Goal: Information Seeking & Learning: Learn about a topic

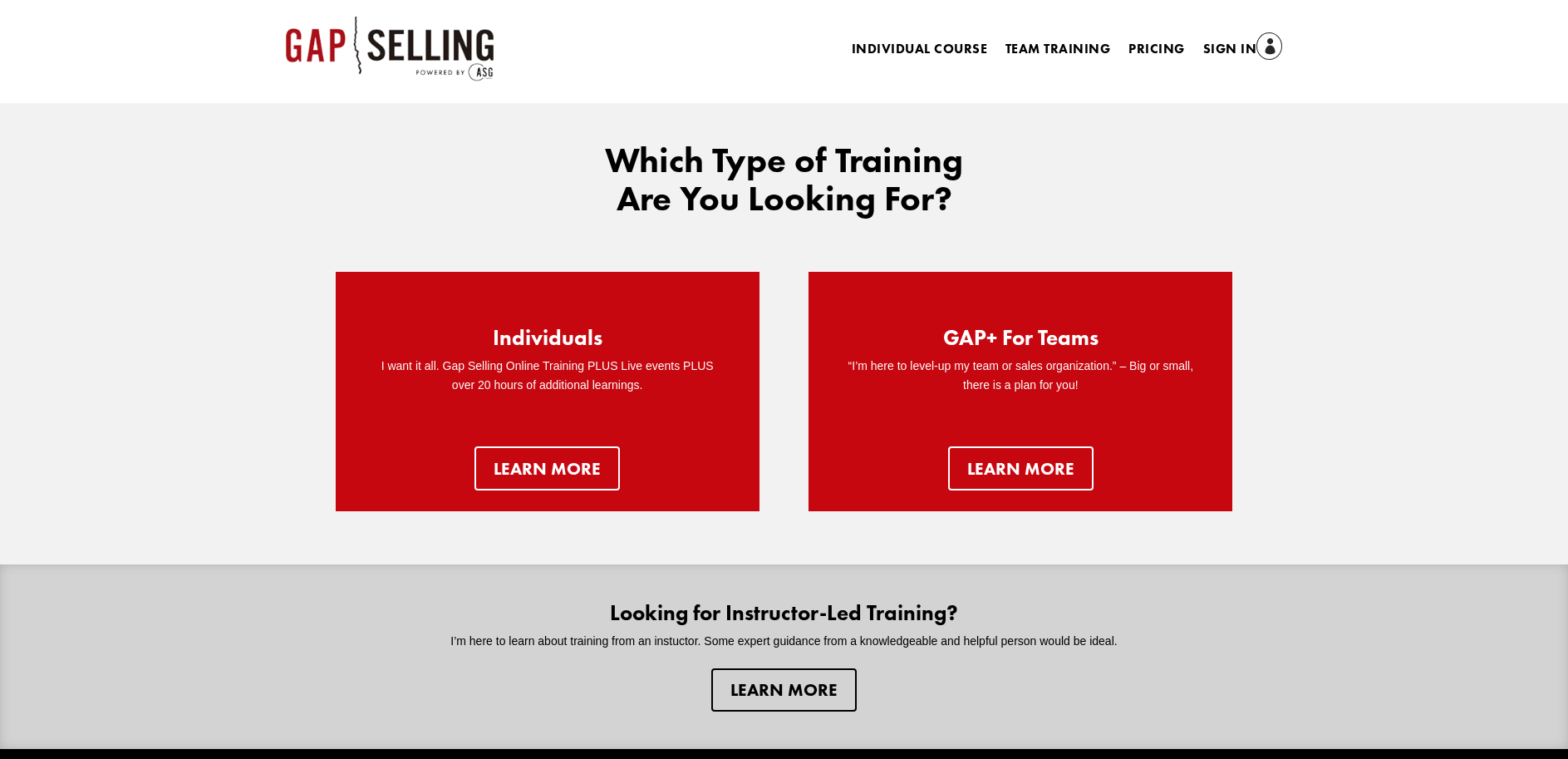
click at [1403, 155] on div "Which Type of Training Are You Looking For? Individuals I want it all. Gap Sell…" at bounding box center [784, 425] width 1568 height 645
click at [1247, 46] on link "Sign In" at bounding box center [1243, 49] width 80 height 23
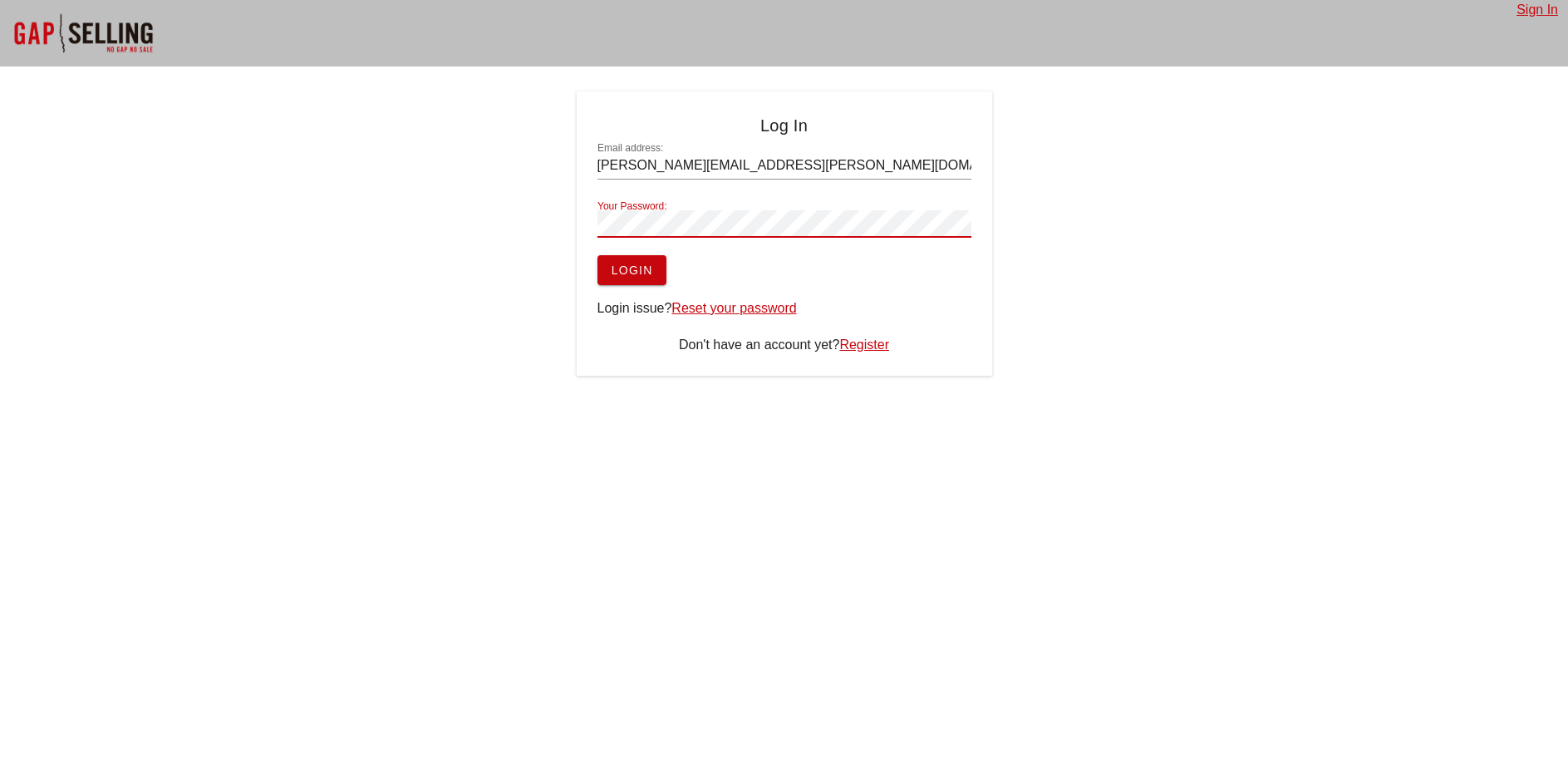
click at [650, 269] on span "Login" at bounding box center [632, 269] width 42 height 13
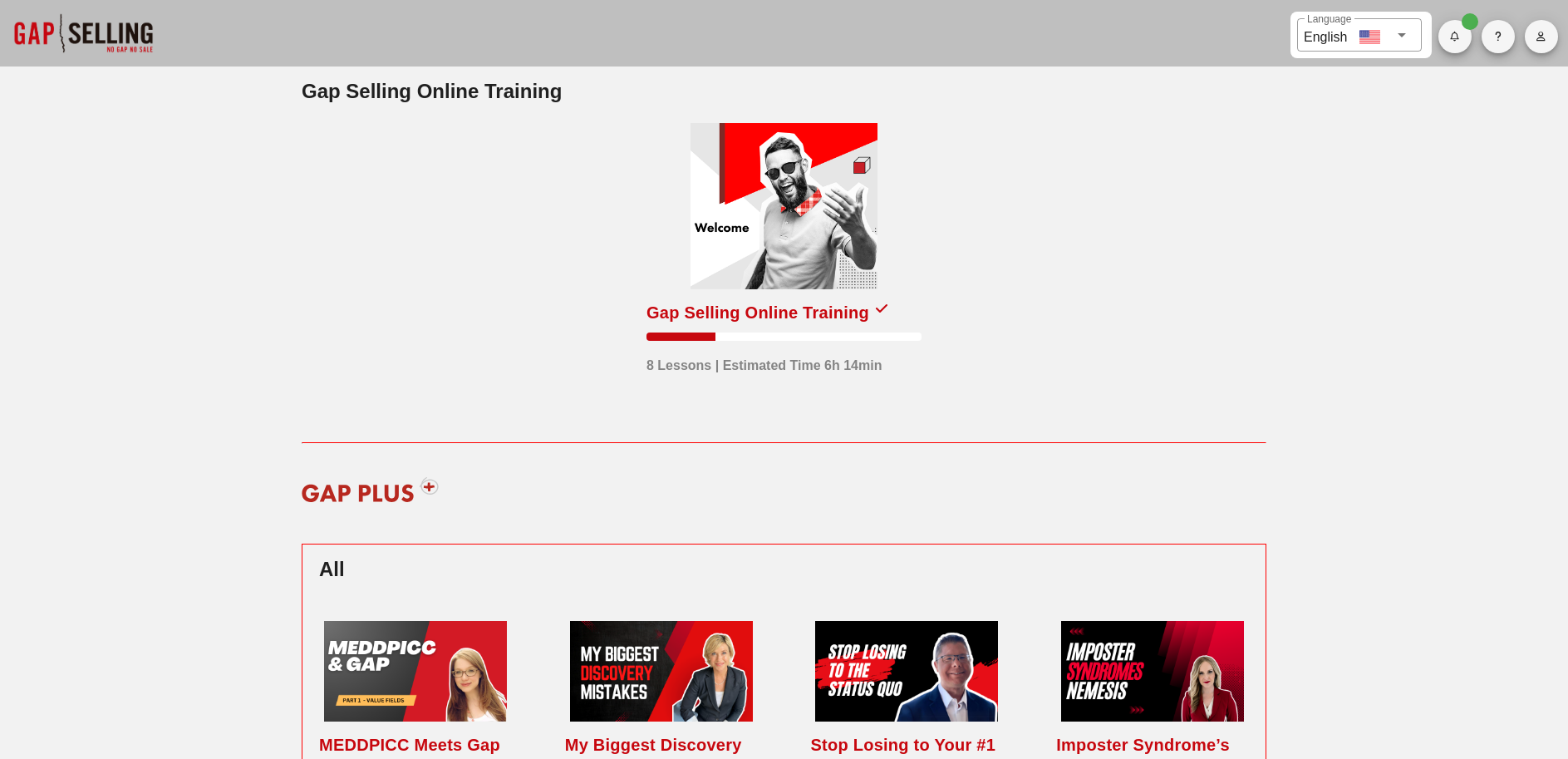
click at [479, 94] on h2 "Gap Selling Online Training" at bounding box center [783, 91] width 964 height 30
click at [789, 252] on div at bounding box center [784, 206] width 187 height 166
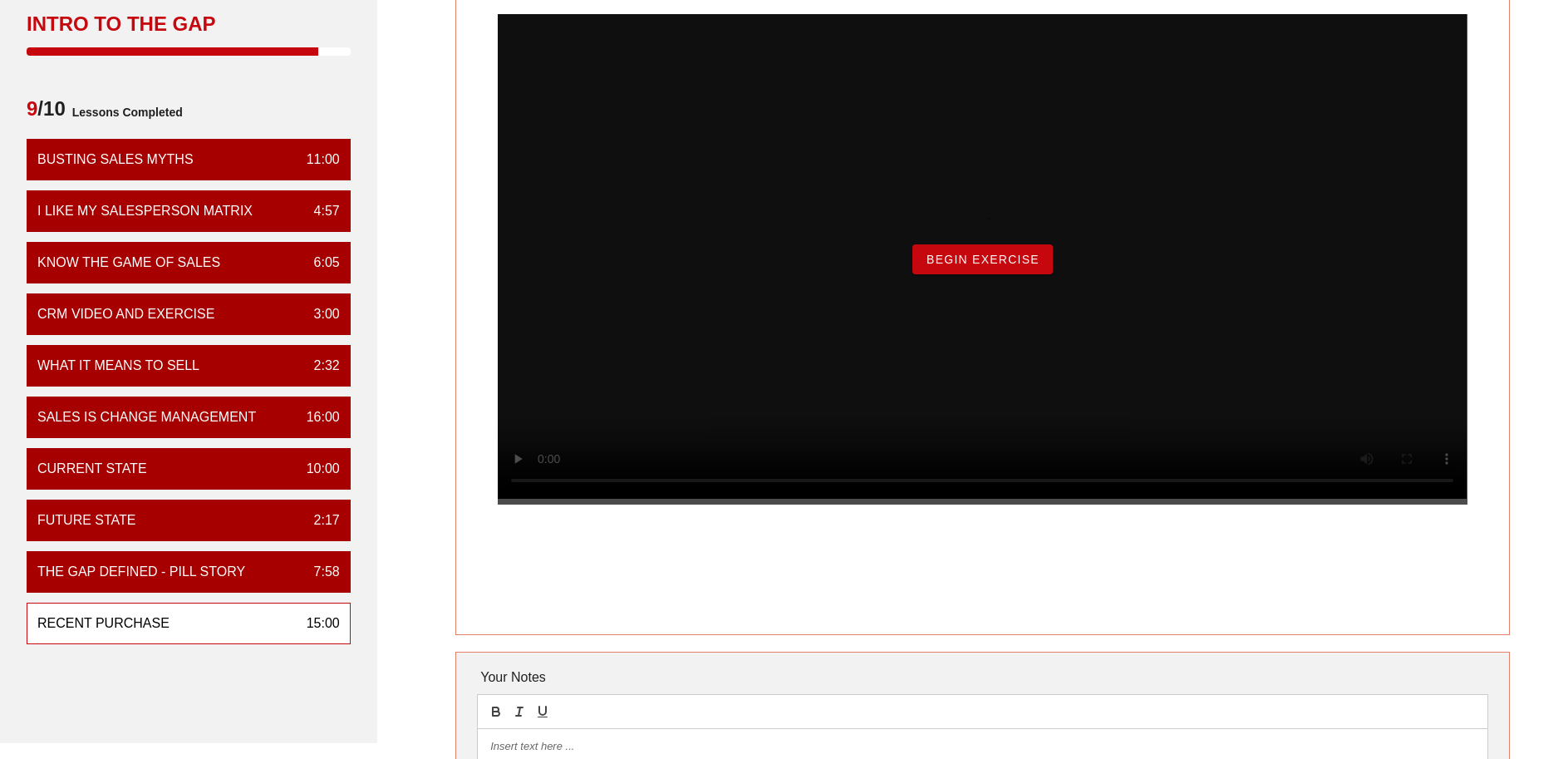
scroll to position [139, 0]
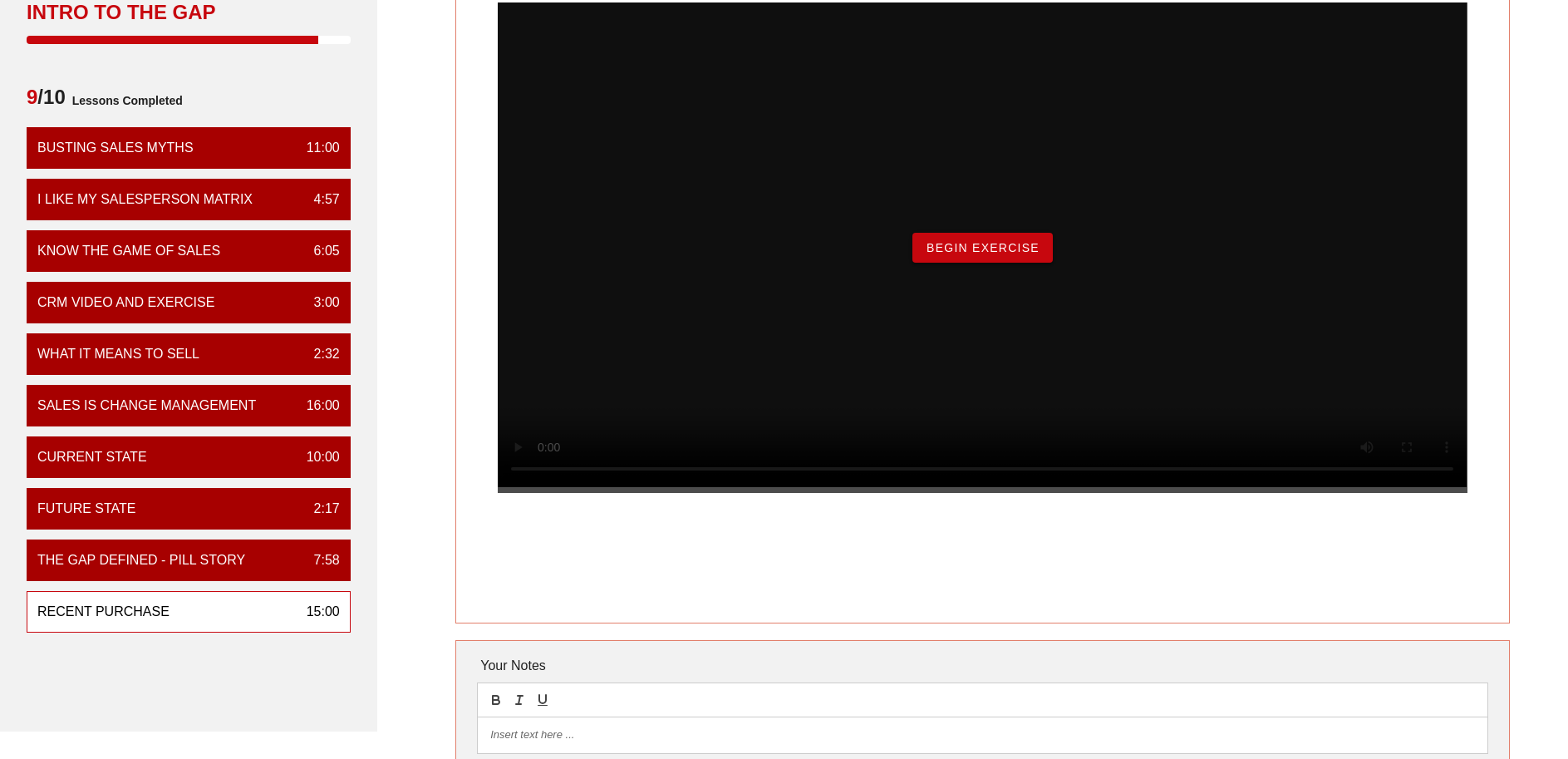
click at [516, 493] on div "Begin Exercise" at bounding box center [982, 248] width 969 height 490
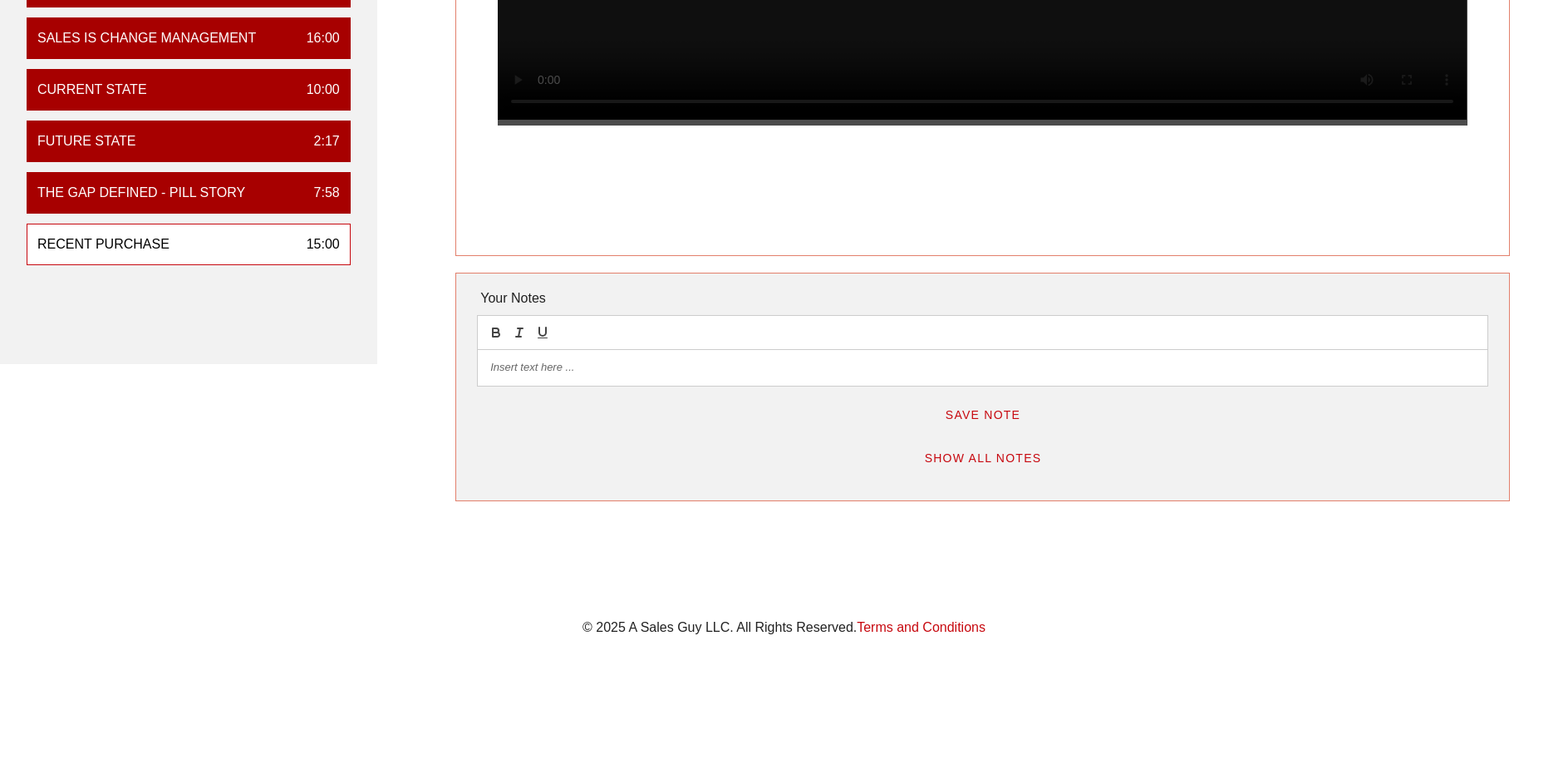
scroll to position [0, 0]
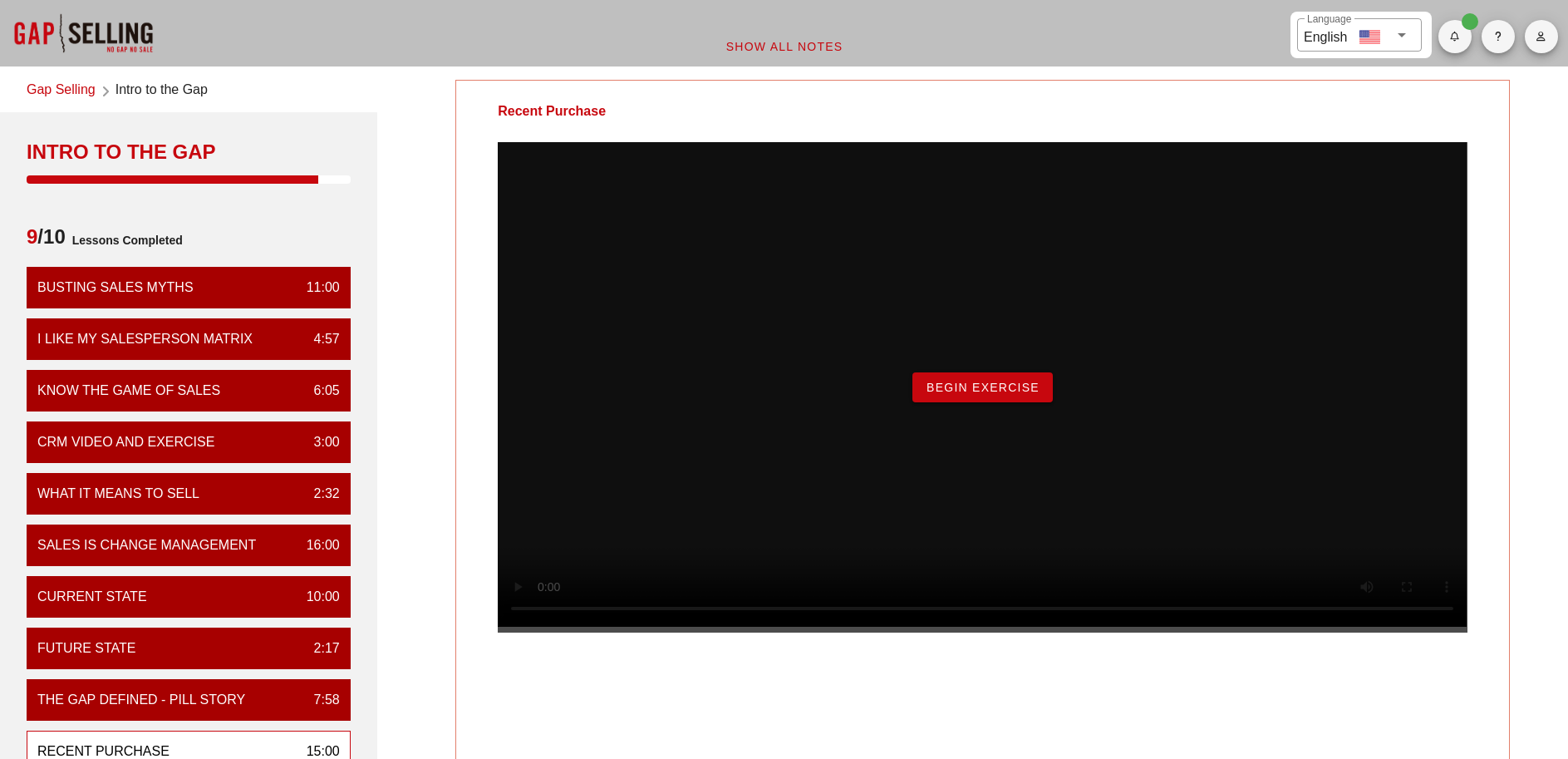
click at [56, 90] on link "Gap Selling" at bounding box center [62, 91] width 69 height 23
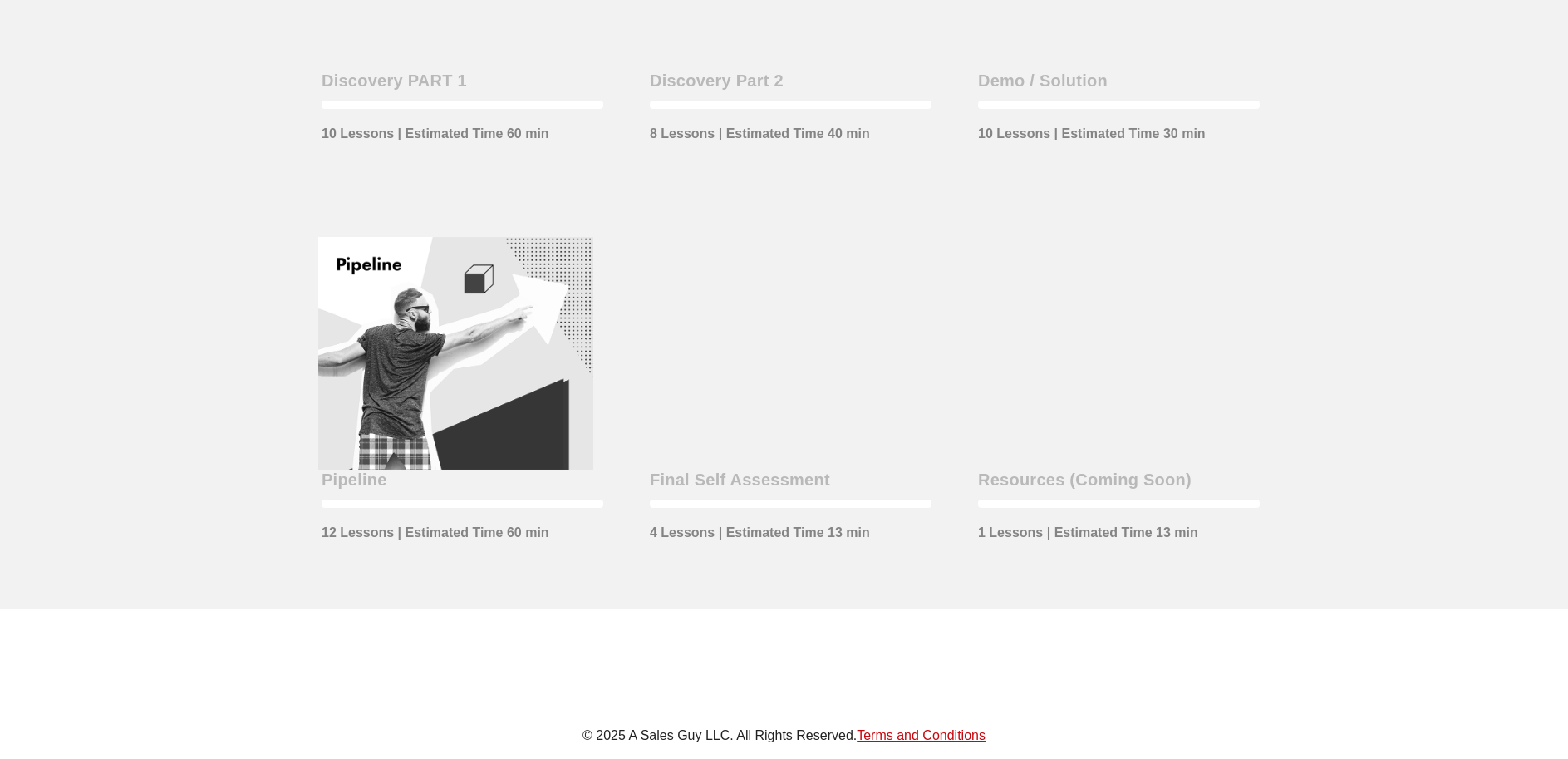
scroll to position [685, 0]
